Goal: Book appointment/travel/reservation

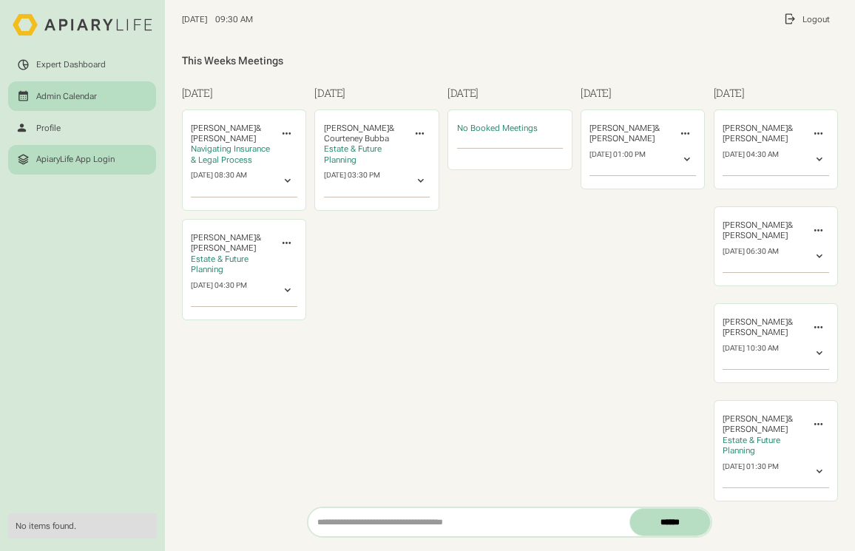
click at [70, 160] on div "ApiaryLife App Login" at bounding box center [75, 159] width 78 height 10
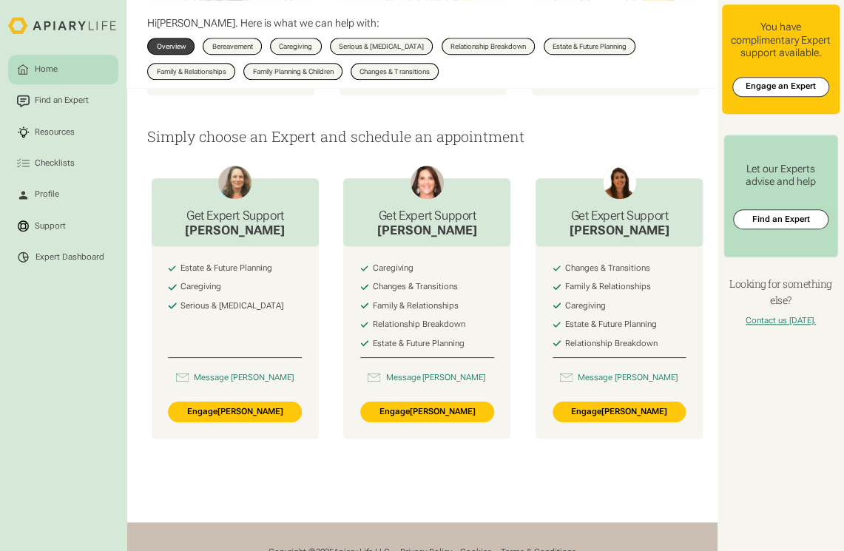
scroll to position [0, 571]
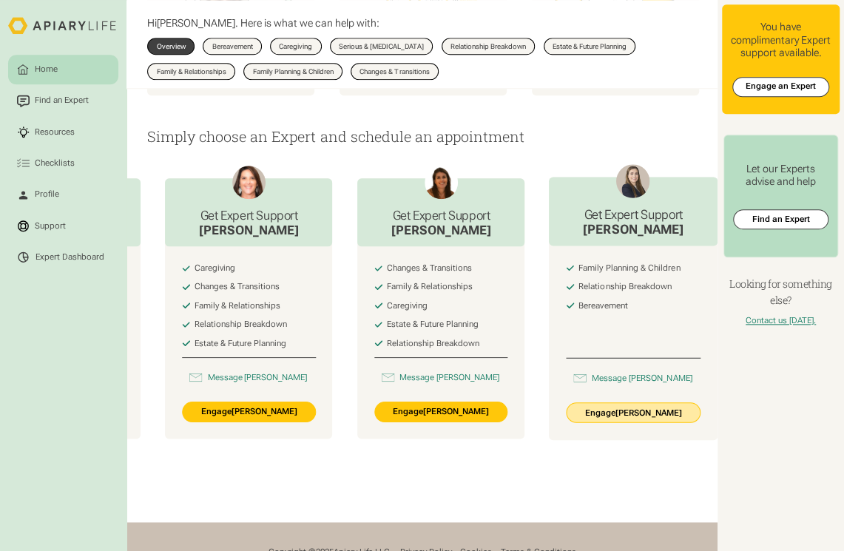
click at [641, 421] on link "Engage Sara Knee" at bounding box center [633, 412] width 135 height 21
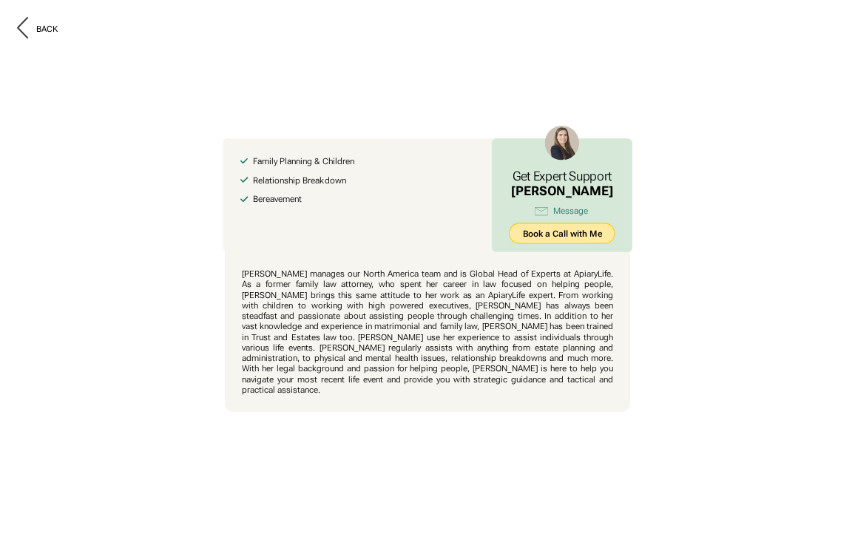
click at [522, 237] on link "Book a Call with Me" at bounding box center [562, 233] width 107 height 21
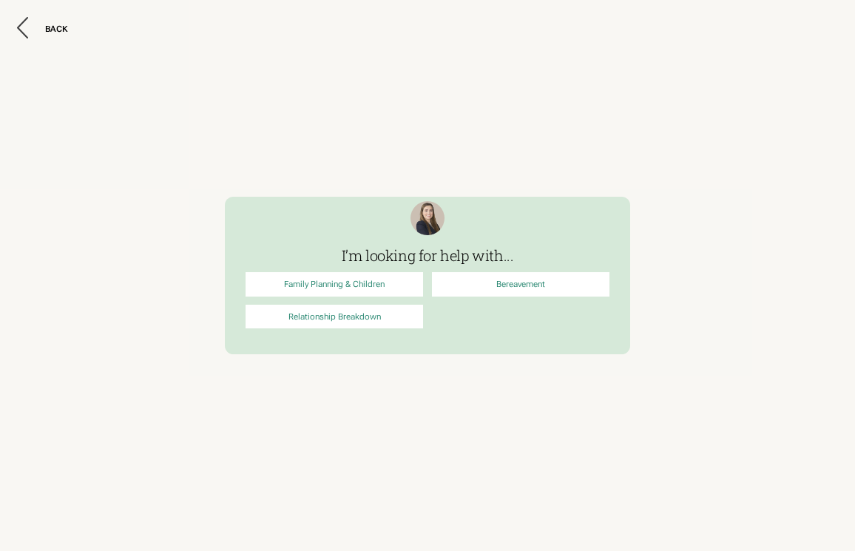
click at [354, 286] on link "Family Planning & Children" at bounding box center [335, 284] width 178 height 24
